Goal: Entertainment & Leisure: Consume media (video, audio)

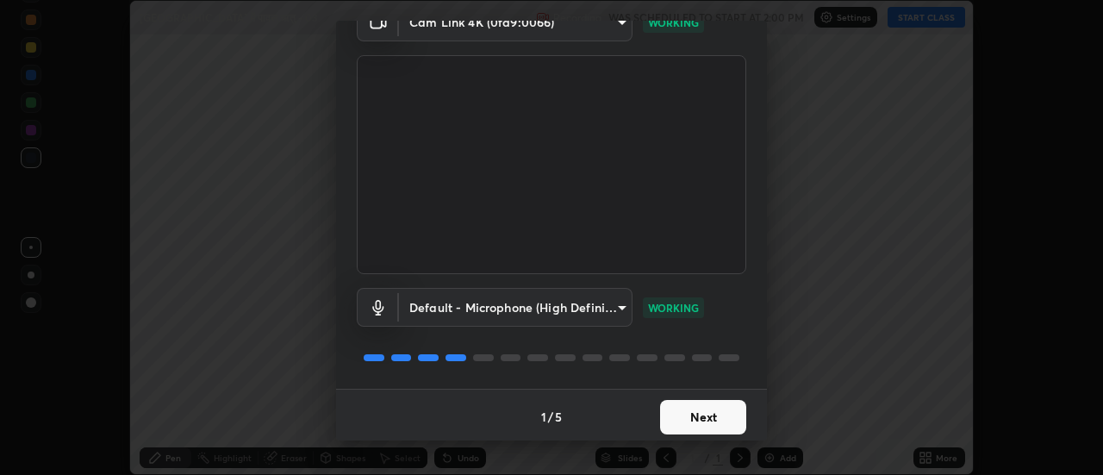
scroll to position [90, 0]
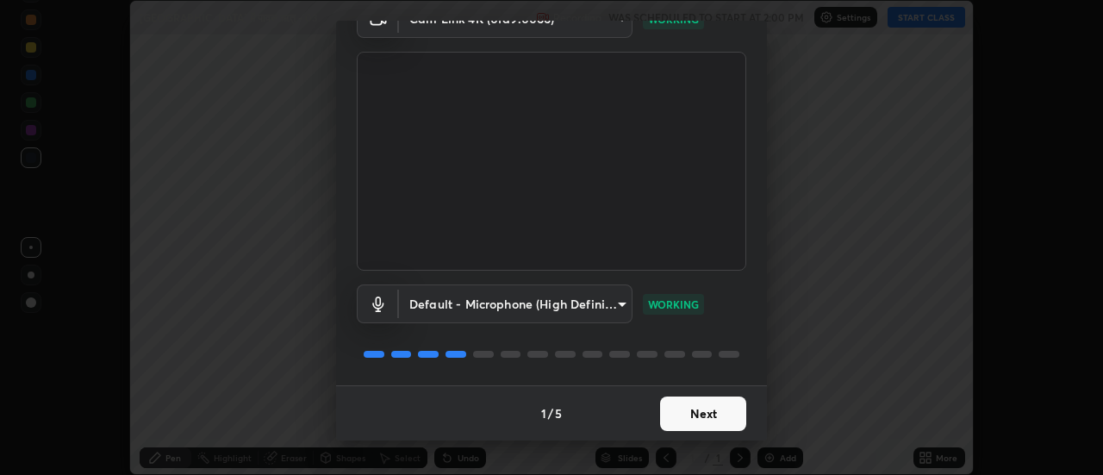
click at [684, 408] on button "Next" at bounding box center [703, 413] width 86 height 34
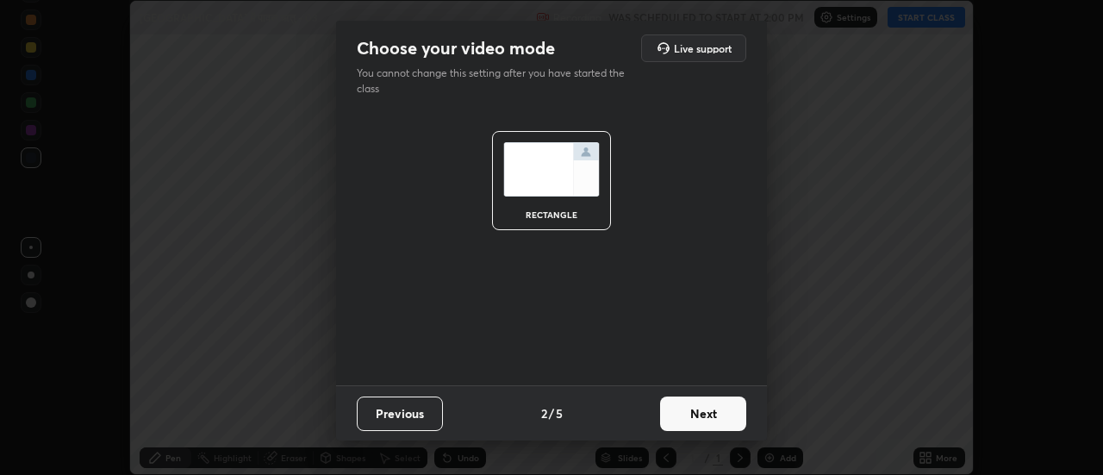
click at [682, 408] on button "Next" at bounding box center [703, 413] width 86 height 34
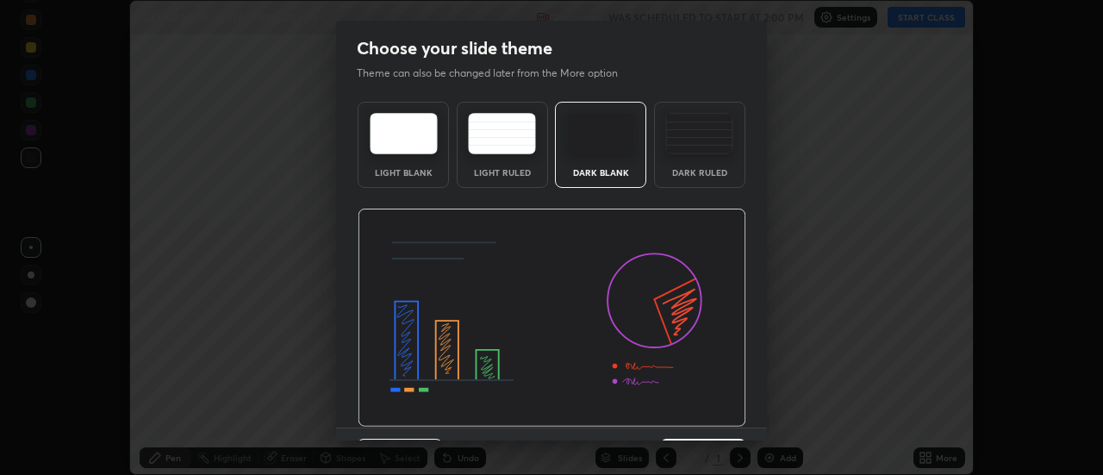
scroll to position [42, 0]
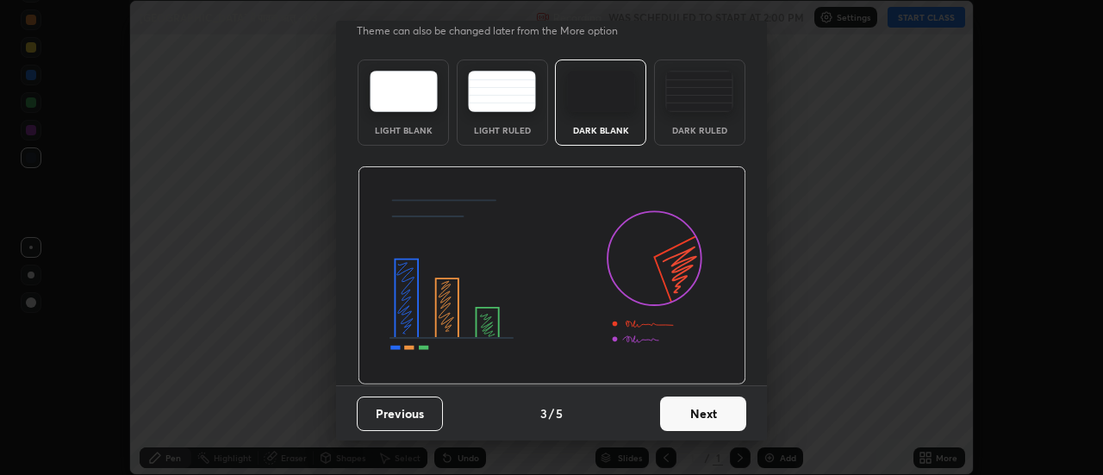
click at [687, 407] on button "Next" at bounding box center [703, 413] width 86 height 34
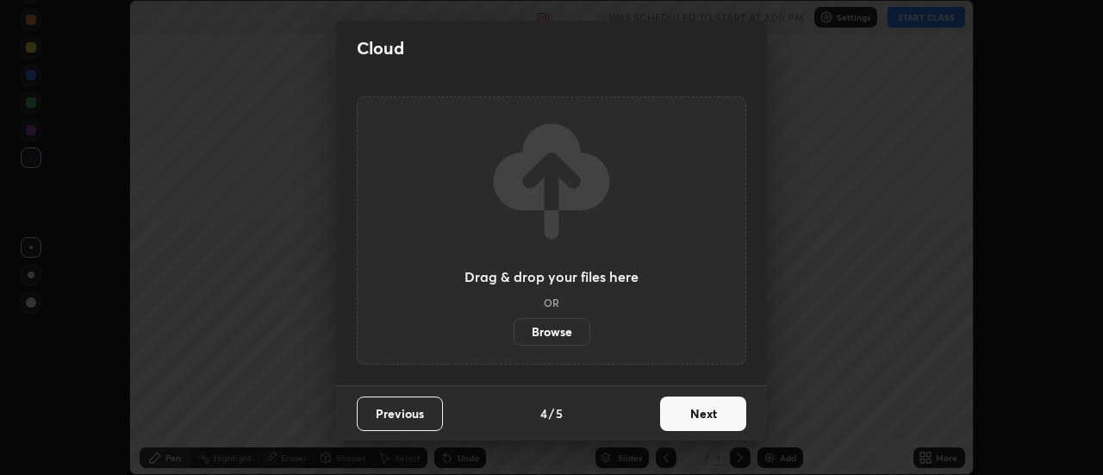
scroll to position [0, 0]
click at [682, 414] on button "Next" at bounding box center [703, 413] width 86 height 34
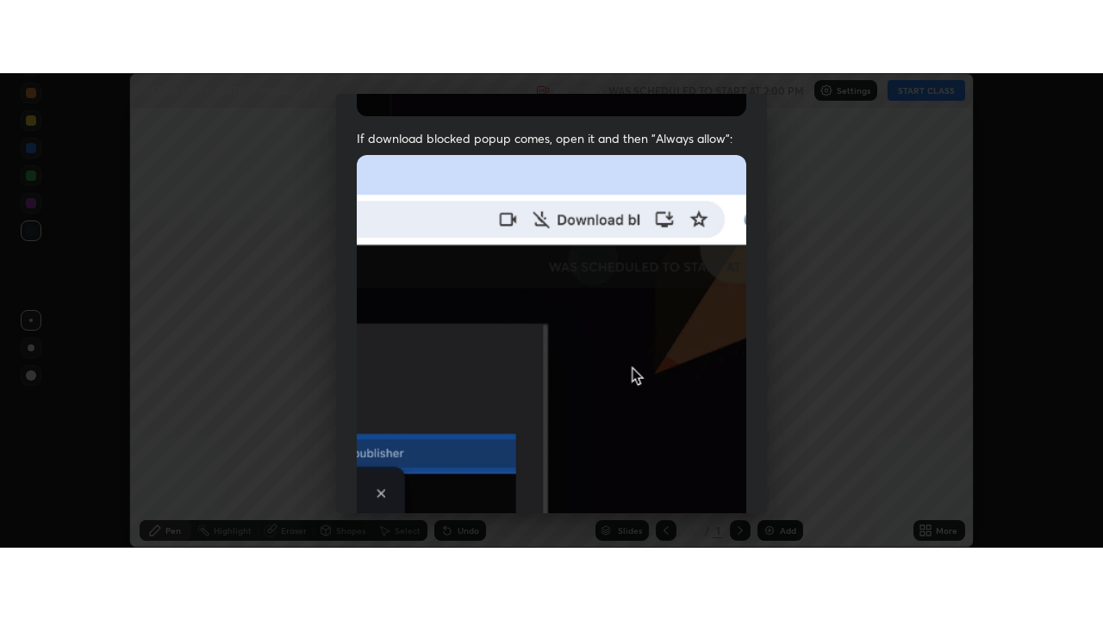
scroll to position [442, 0]
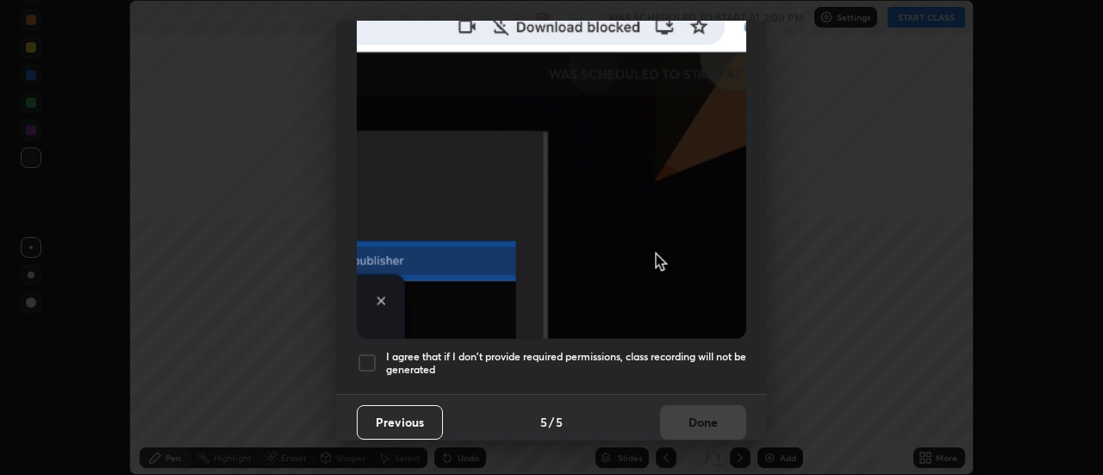
click at [368, 352] on div at bounding box center [367, 362] width 21 height 21
click at [677, 414] on button "Done" at bounding box center [703, 422] width 86 height 34
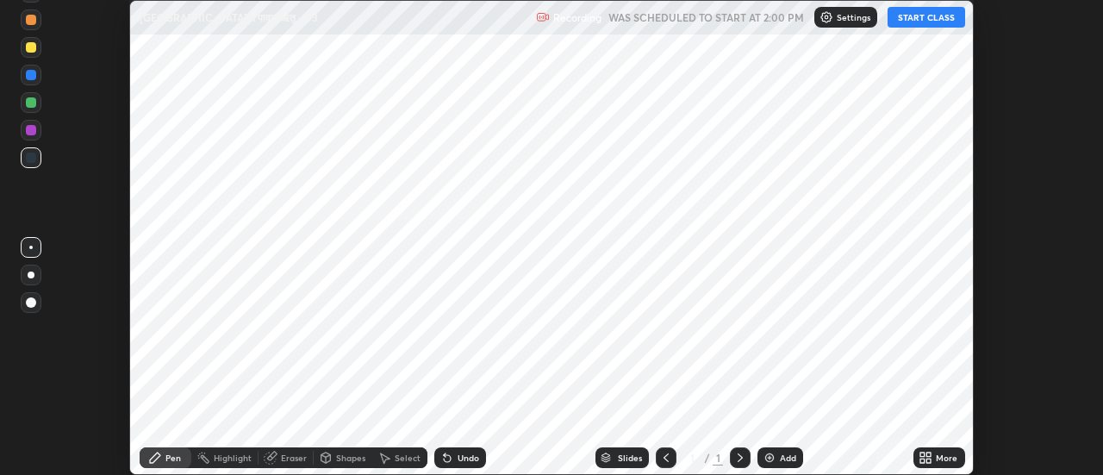
click at [918, 13] on button "START CLASS" at bounding box center [927, 17] width 78 height 21
click at [923, 460] on icon at bounding box center [922, 460] width 4 height 4
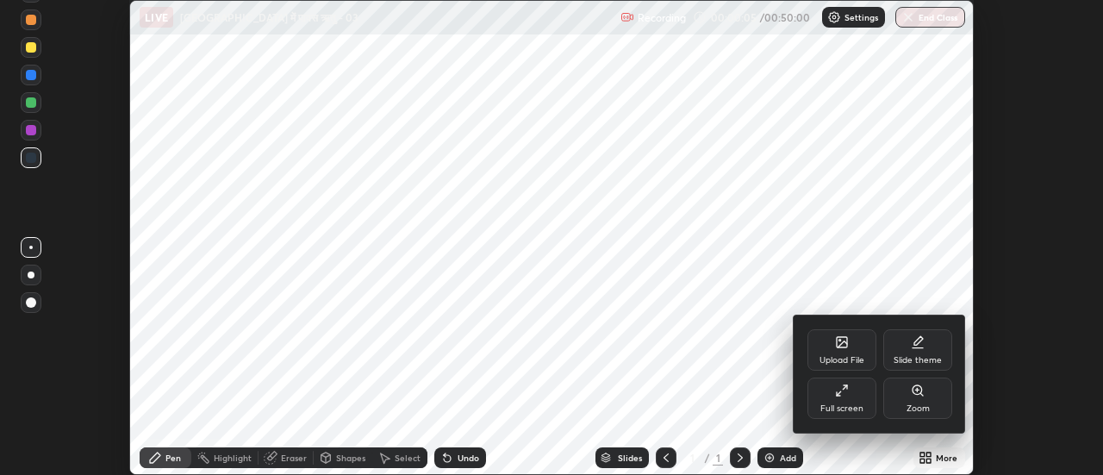
click at [839, 396] on icon at bounding box center [842, 390] width 14 height 14
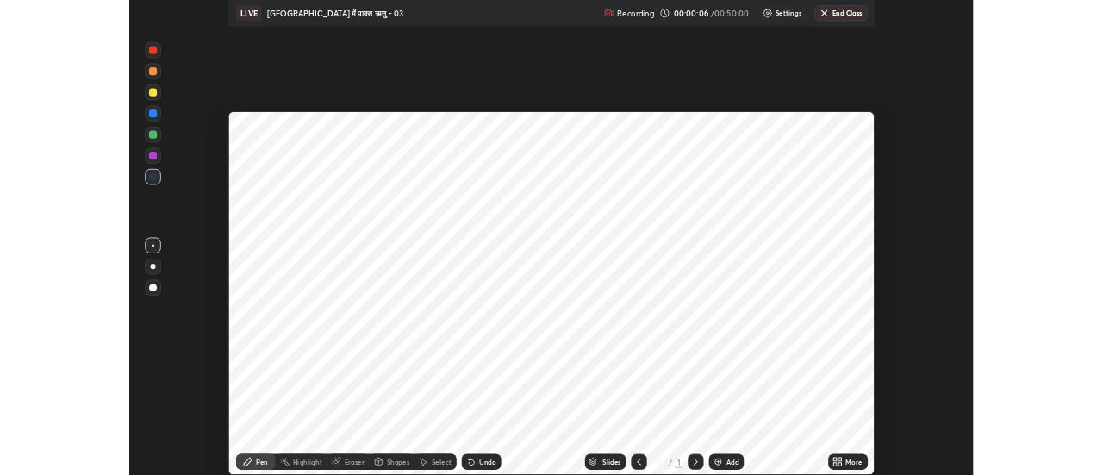
scroll to position [620, 1103]
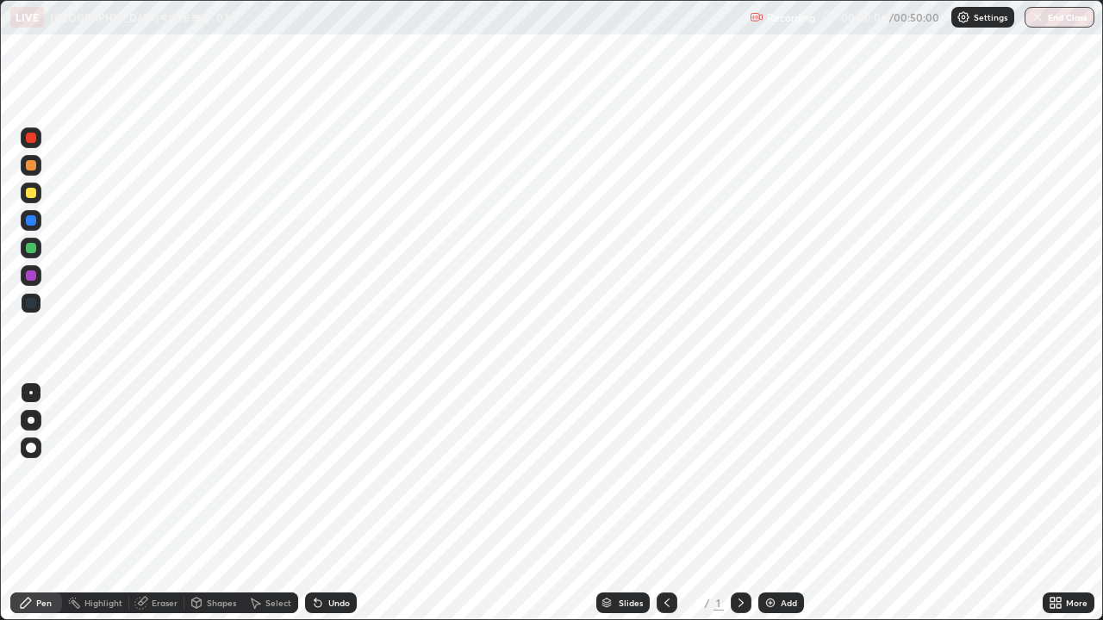
click at [1052, 474] on icon at bounding box center [1052, 606] width 4 height 4
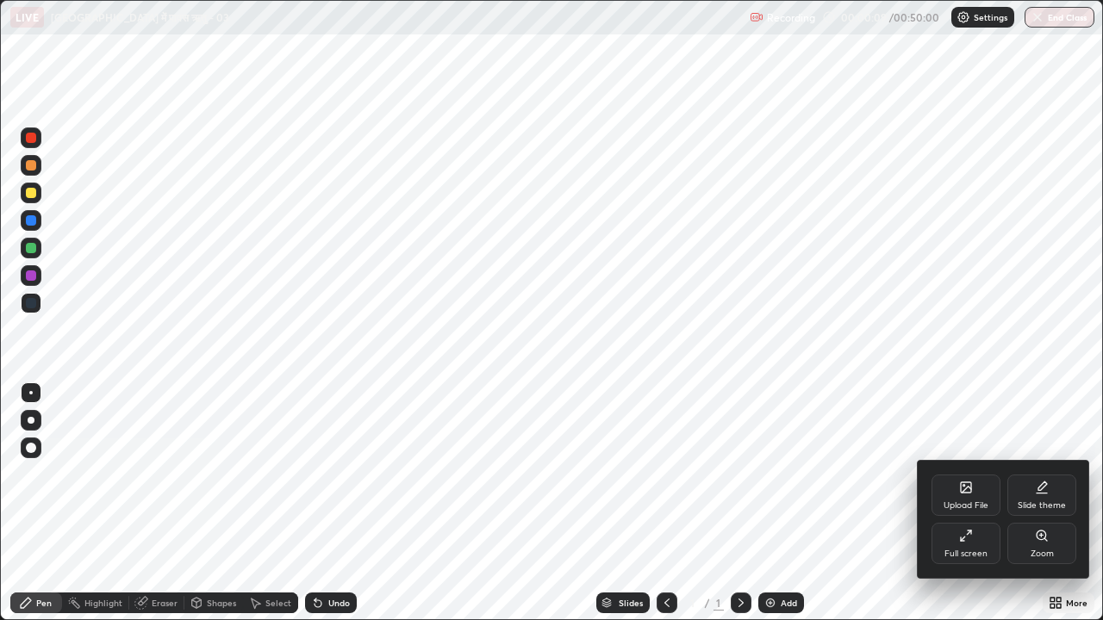
click at [775, 474] on div at bounding box center [551, 310] width 1103 height 620
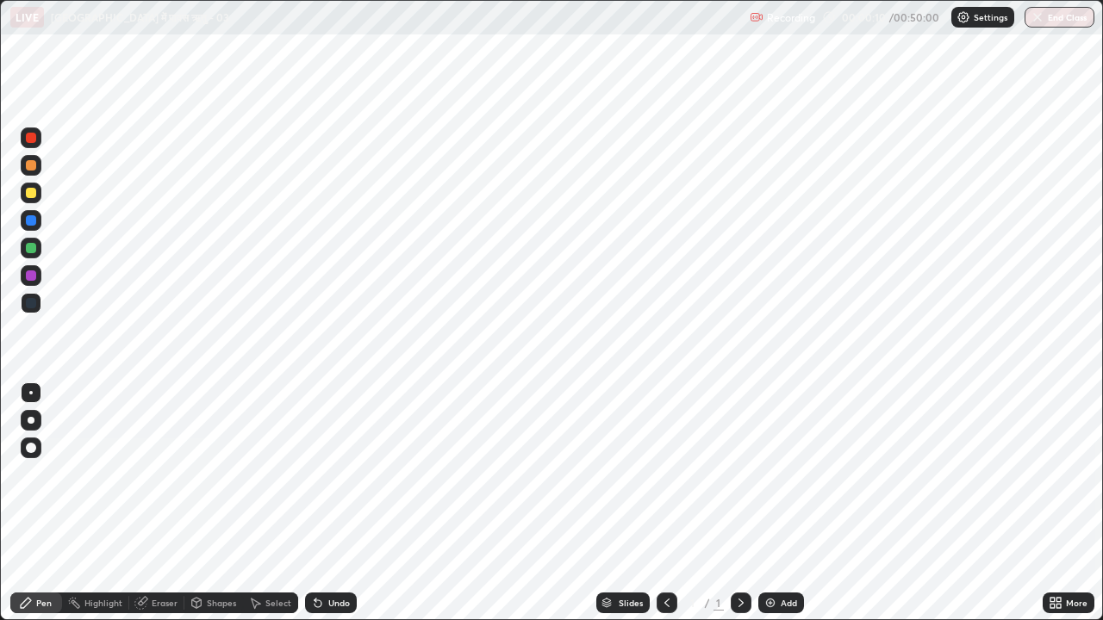
click at [765, 474] on img at bounding box center [770, 603] width 14 height 14
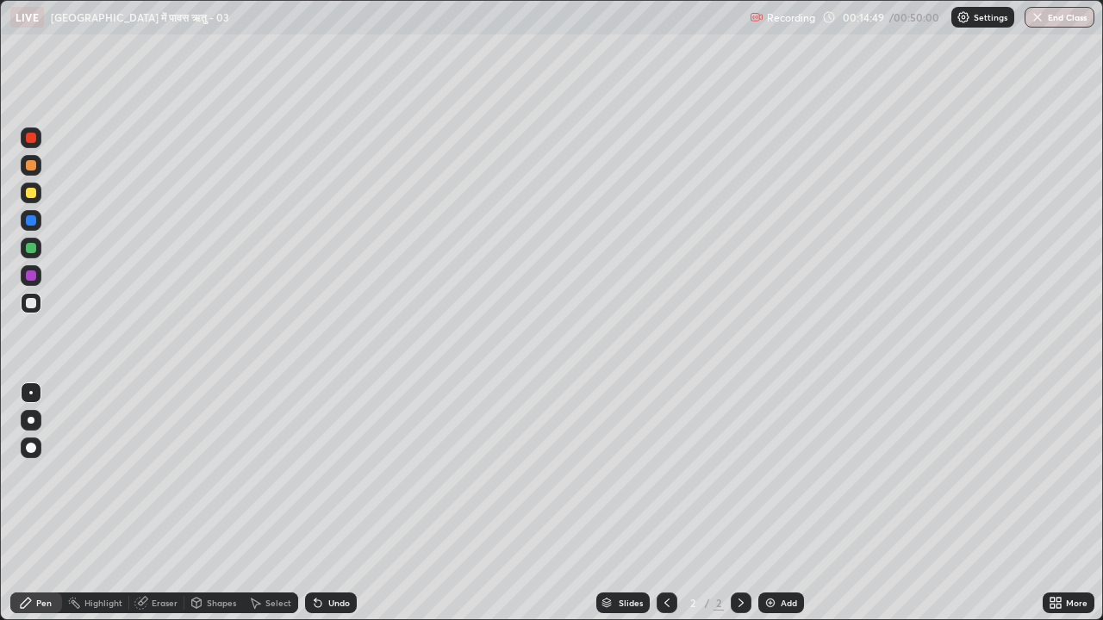
click at [774, 474] on img at bounding box center [770, 603] width 14 height 14
click at [665, 474] on icon at bounding box center [667, 603] width 14 height 14
click at [741, 474] on icon at bounding box center [741, 603] width 14 height 14
click at [665, 474] on icon at bounding box center [667, 603] width 14 height 14
click at [740, 474] on icon at bounding box center [741, 603] width 14 height 14
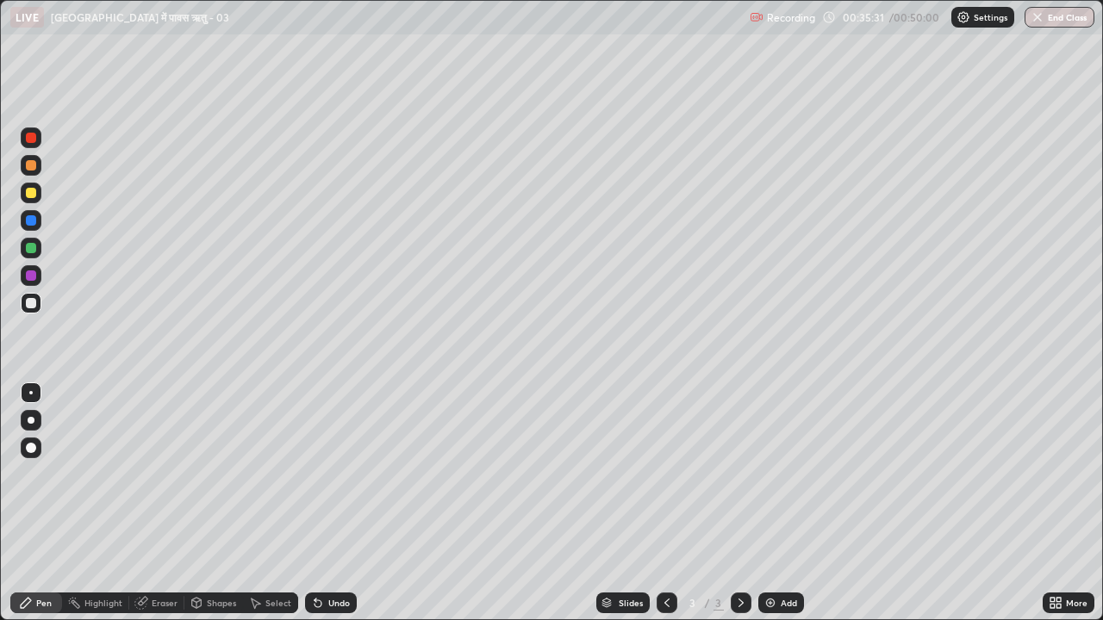
click at [665, 474] on icon at bounding box center [667, 603] width 14 height 14
click at [737, 474] on icon at bounding box center [741, 603] width 14 height 14
click at [1034, 23] on img "button" at bounding box center [1039, 17] width 14 height 14
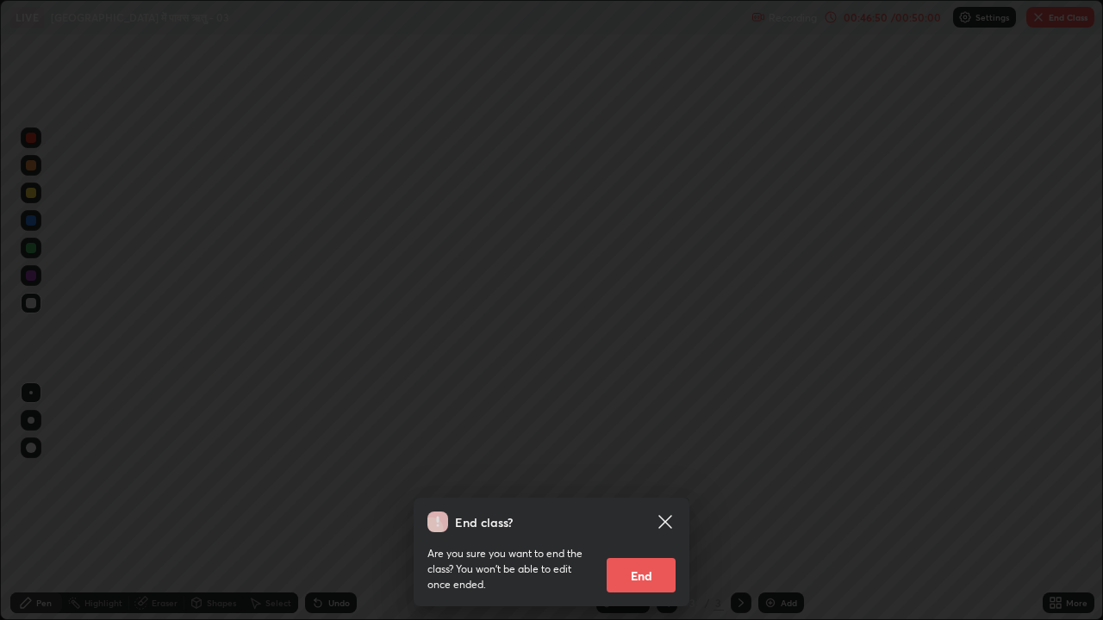
click at [642, 474] on button "End" at bounding box center [641, 575] width 69 height 34
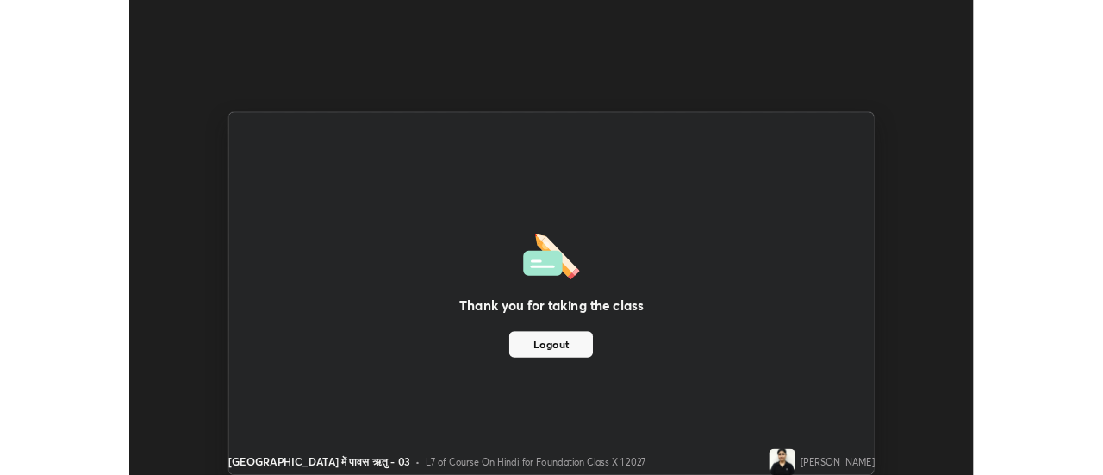
scroll to position [85699, 85071]
